Goal: Transaction & Acquisition: Purchase product/service

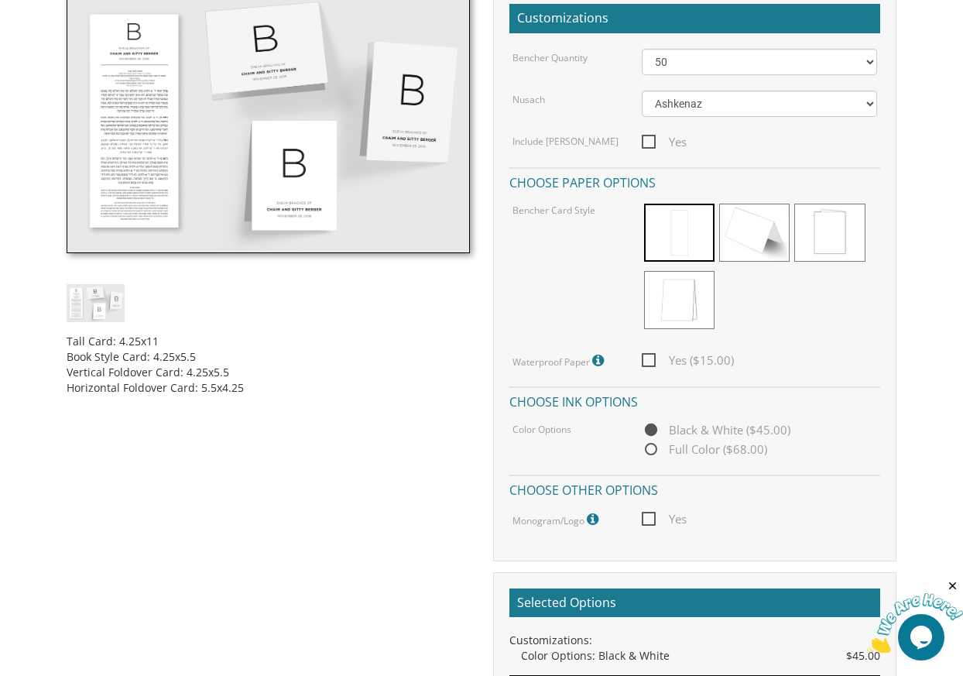
scroll to position [395, 0]
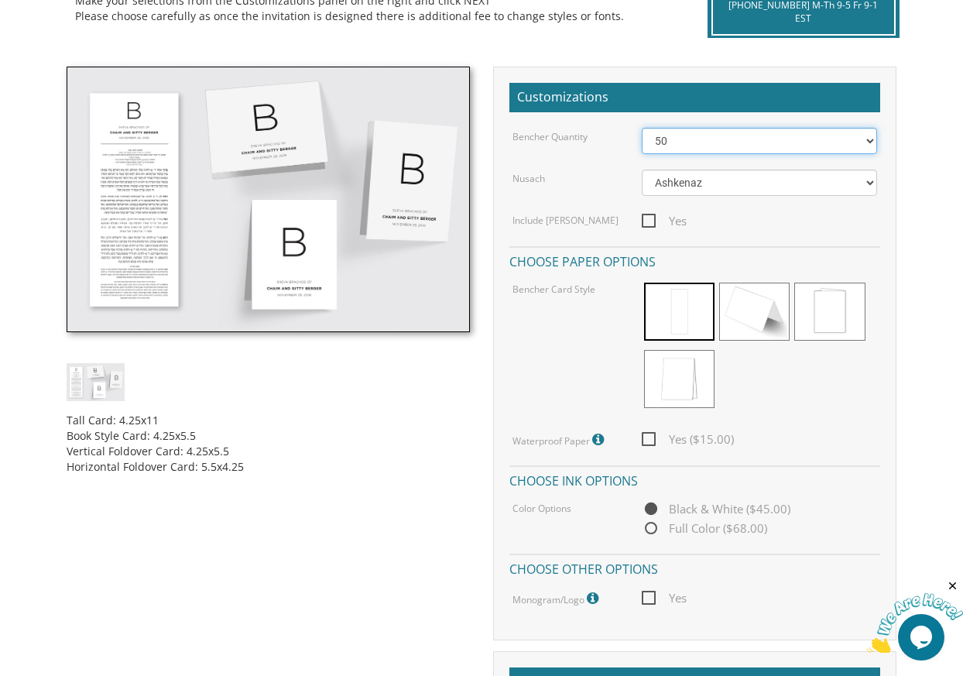
click at [641, 128] on select "50 60 70 80 90 100 125 150 175 200 225 250 275 300 325 350 375 400 425 450 475 …" at bounding box center [758, 141] width 235 height 26
click option "200" at bounding box center [0, 0] width 0 height 0
click at [641, 128] on select "50 60 70 80 90 100 125 150 175 200 225 250 275 300 325 350 375 400 425 450 475 …" at bounding box center [758, 141] width 235 height 26
select select "100"
click option "100" at bounding box center [0, 0] width 0 height 0
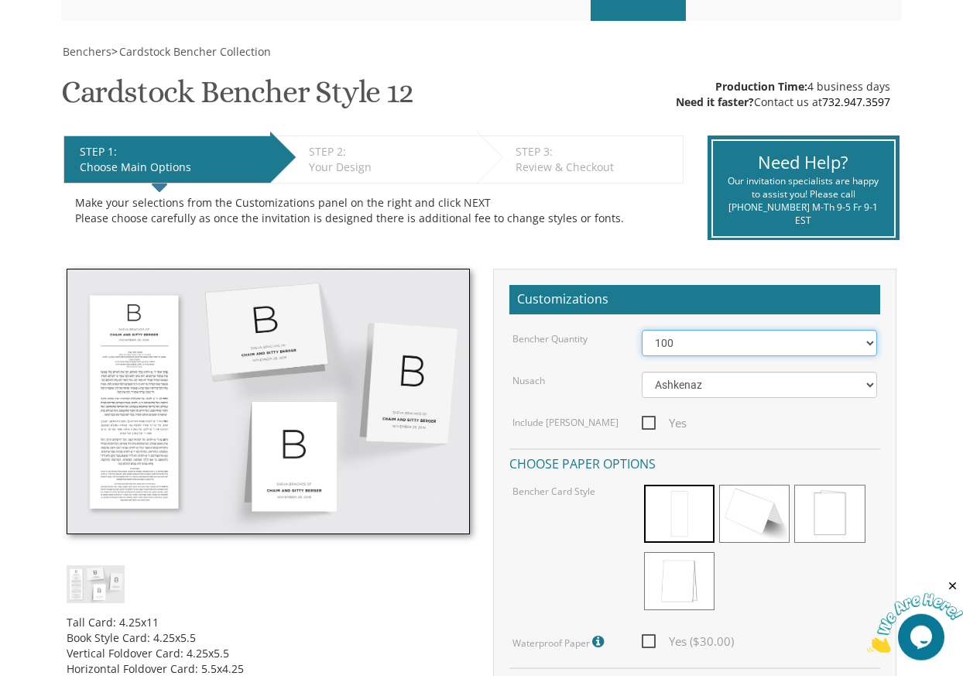
scroll to position [0, 0]
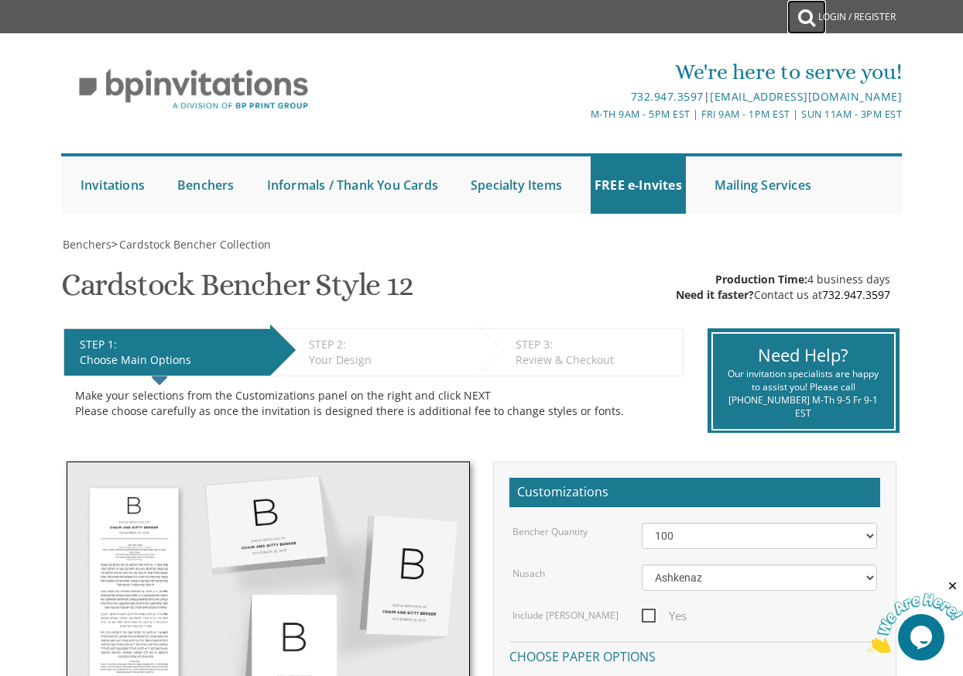
click at [798, 16] on icon at bounding box center [806, 17] width 17 height 31
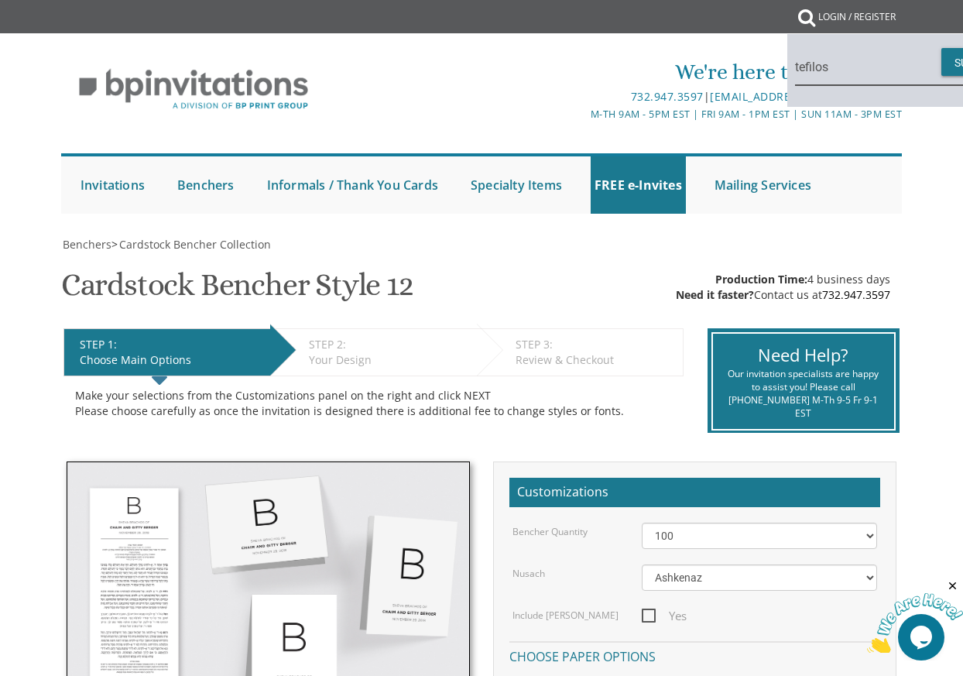
type input "tefilos"
click at [941, 48] on button "Submit" at bounding box center [974, 62] width 67 height 28
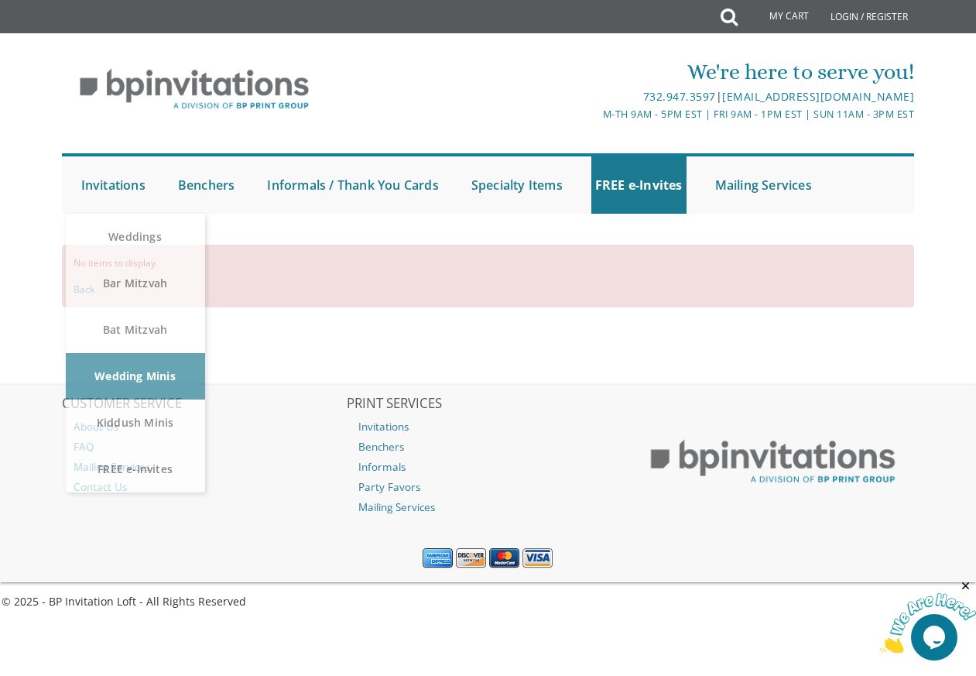
click at [412, 74] on div "We're here to serve you!" at bounding box center [631, 71] width 568 height 31
